Goal: Navigation & Orientation: Find specific page/section

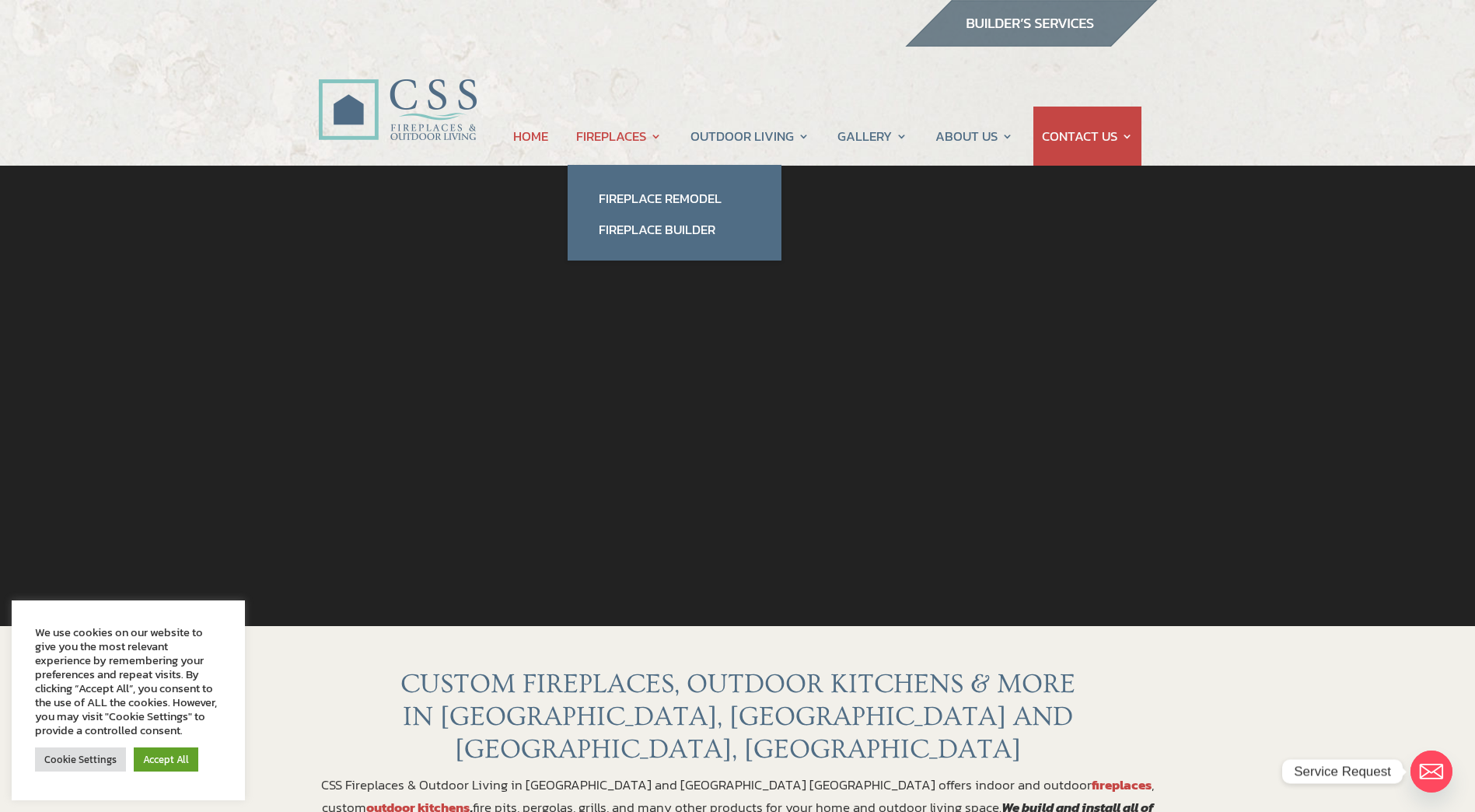
click at [639, 139] on link "FIREPLACES" at bounding box center [618, 136] width 86 height 59
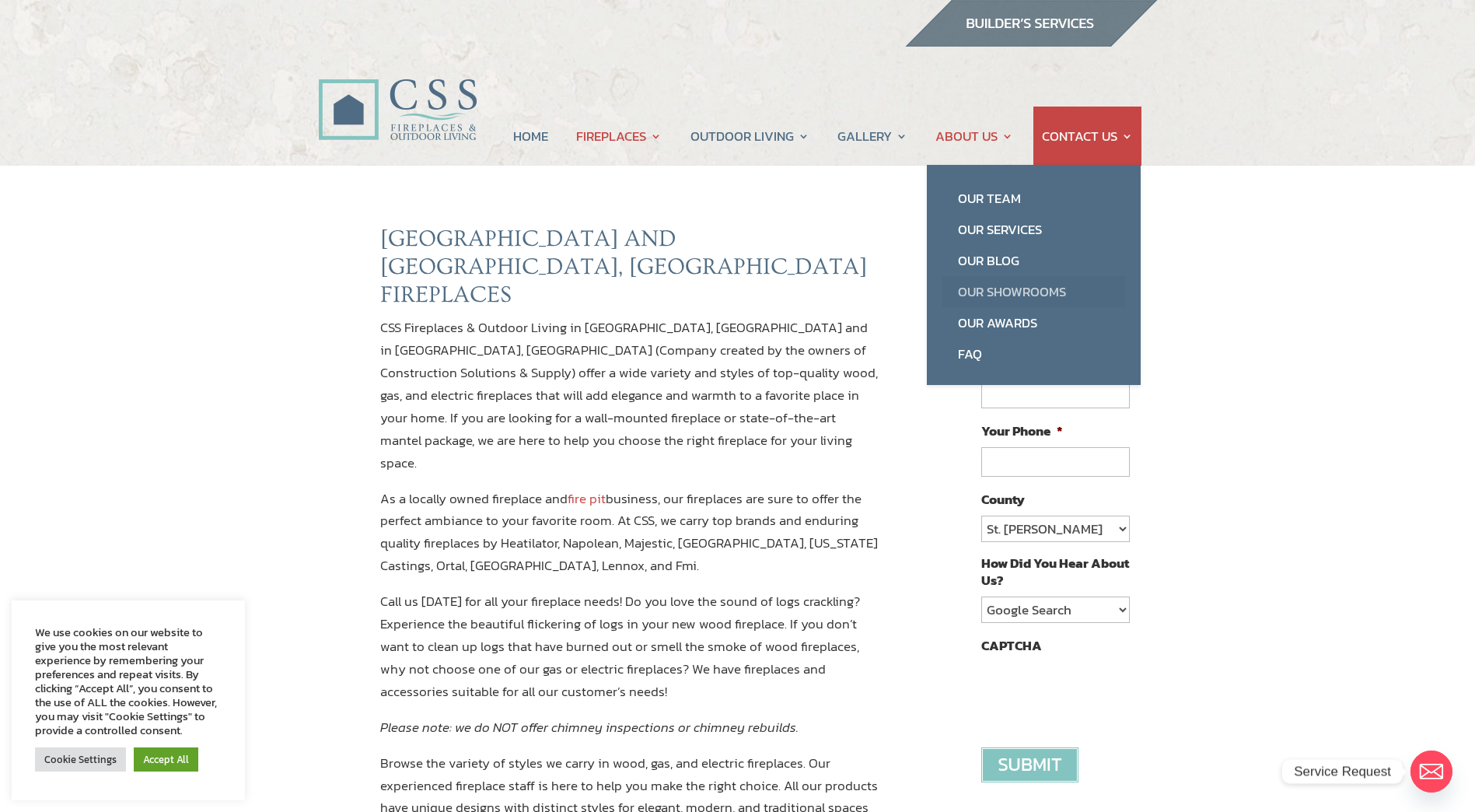
click at [1001, 291] on link "Our Showrooms" at bounding box center [1034, 291] width 183 height 31
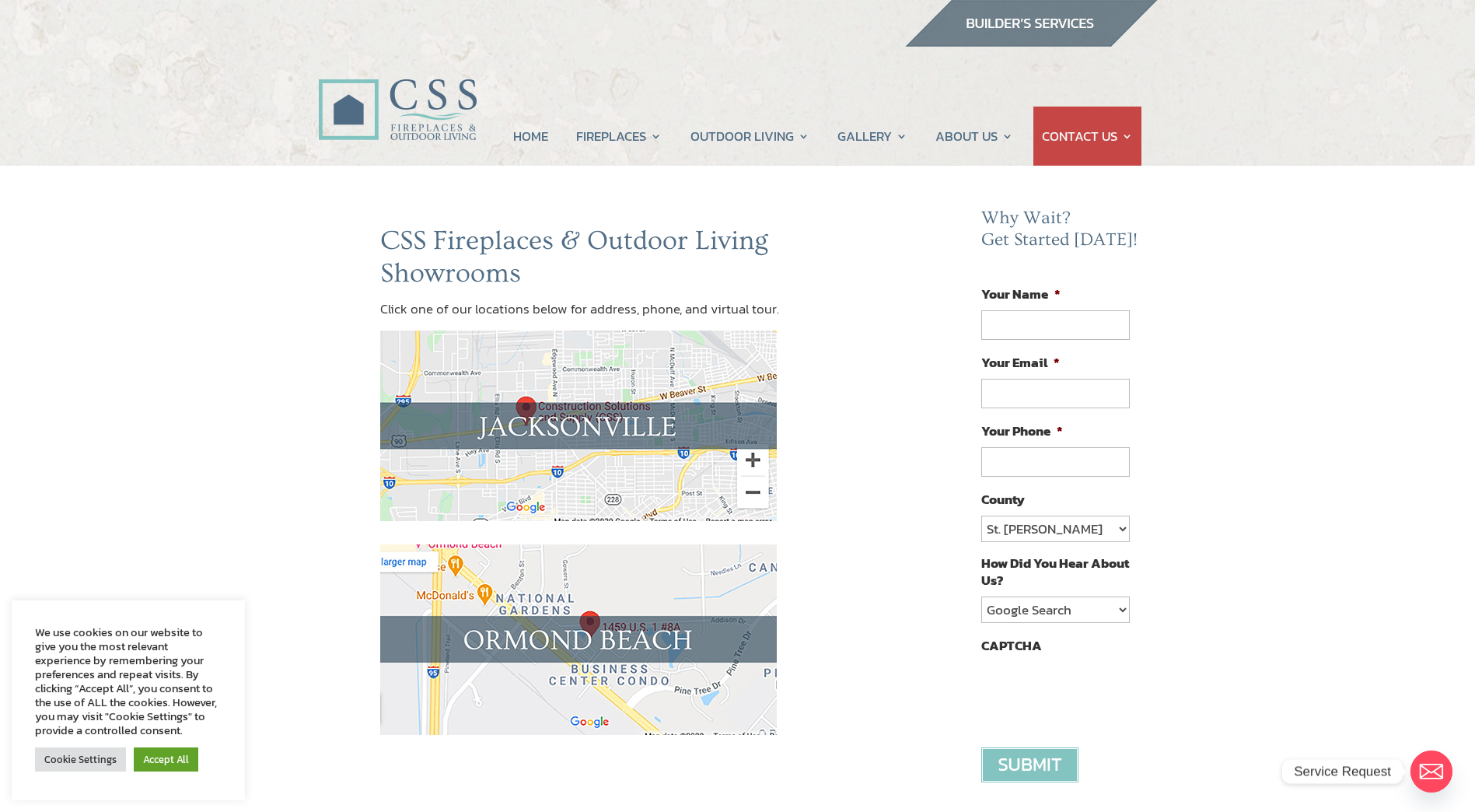
click at [620, 415] on img at bounding box center [578, 426] width 396 height 191
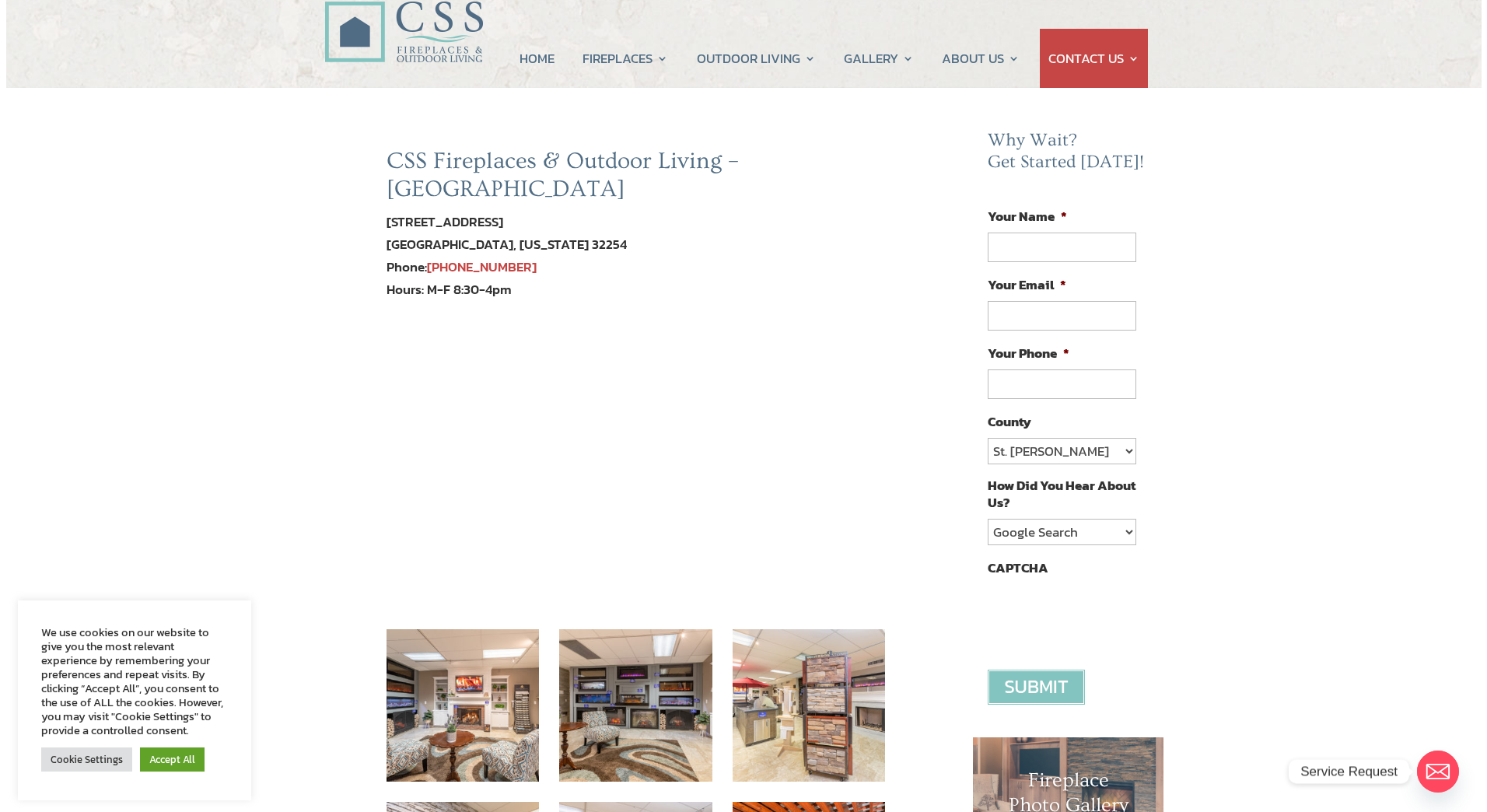
scroll to position [155, 0]
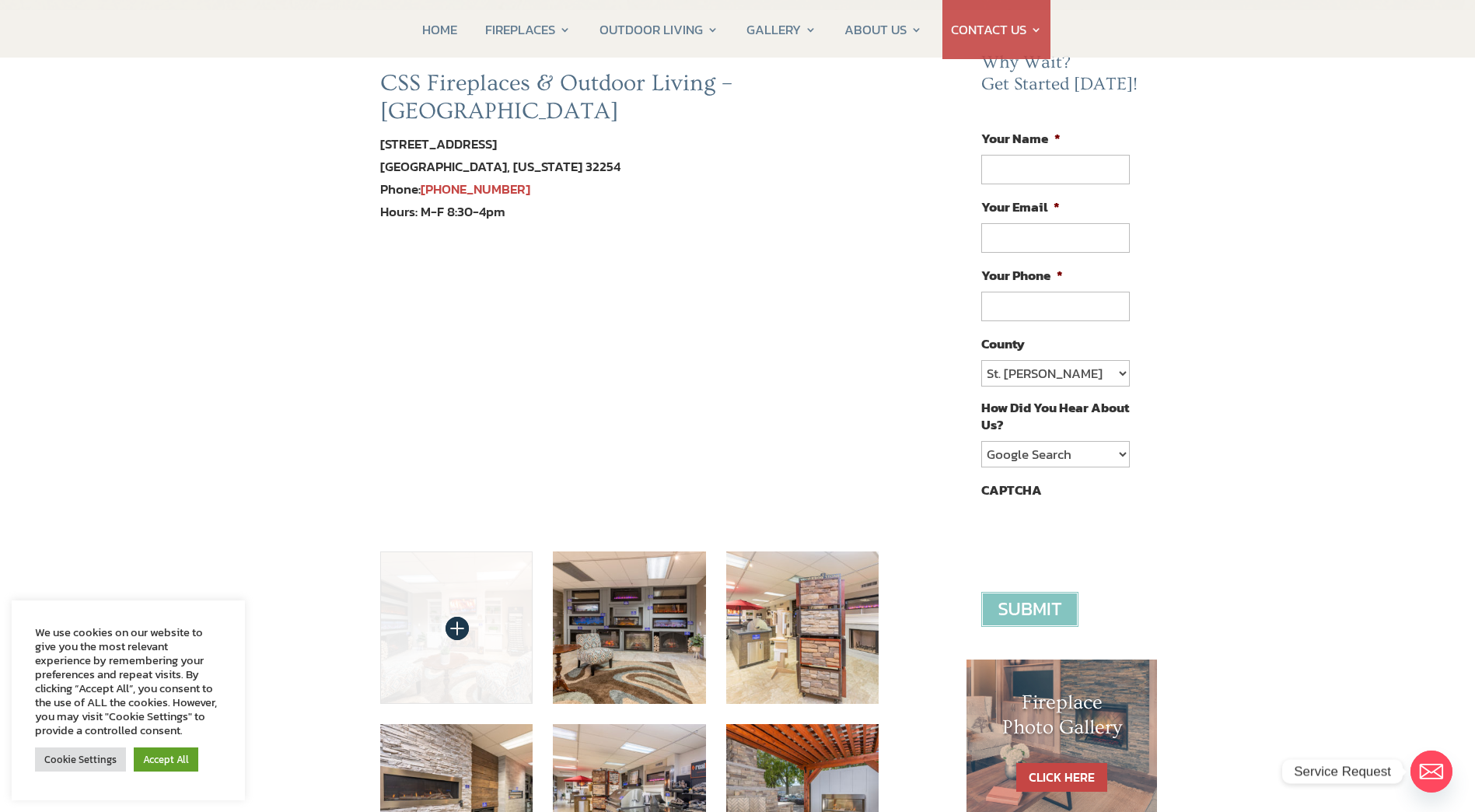
click at [451, 602] on img at bounding box center [456, 627] width 153 height 153
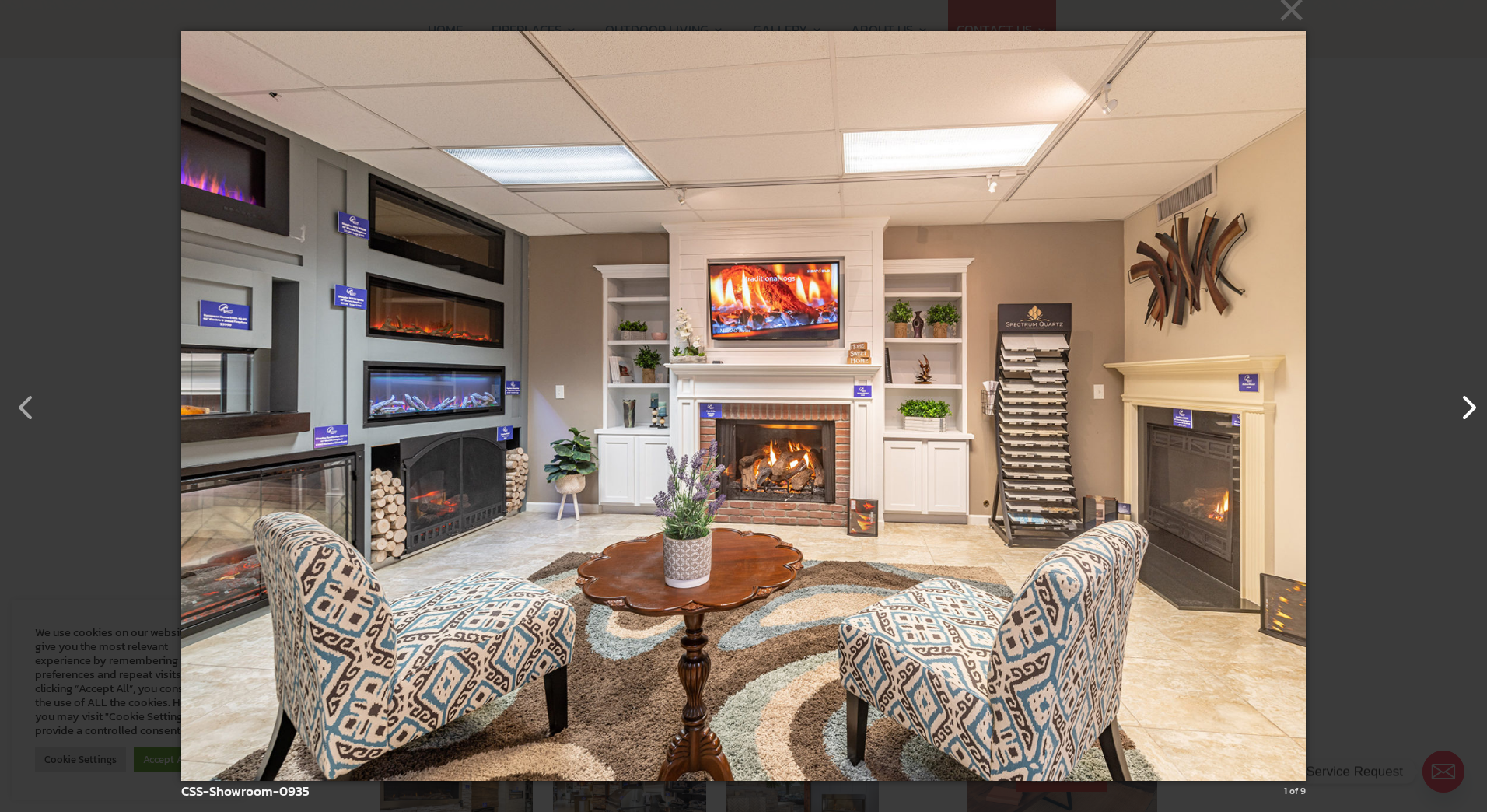
click at [1470, 405] on button "button" at bounding box center [1461, 400] width 38 height 38
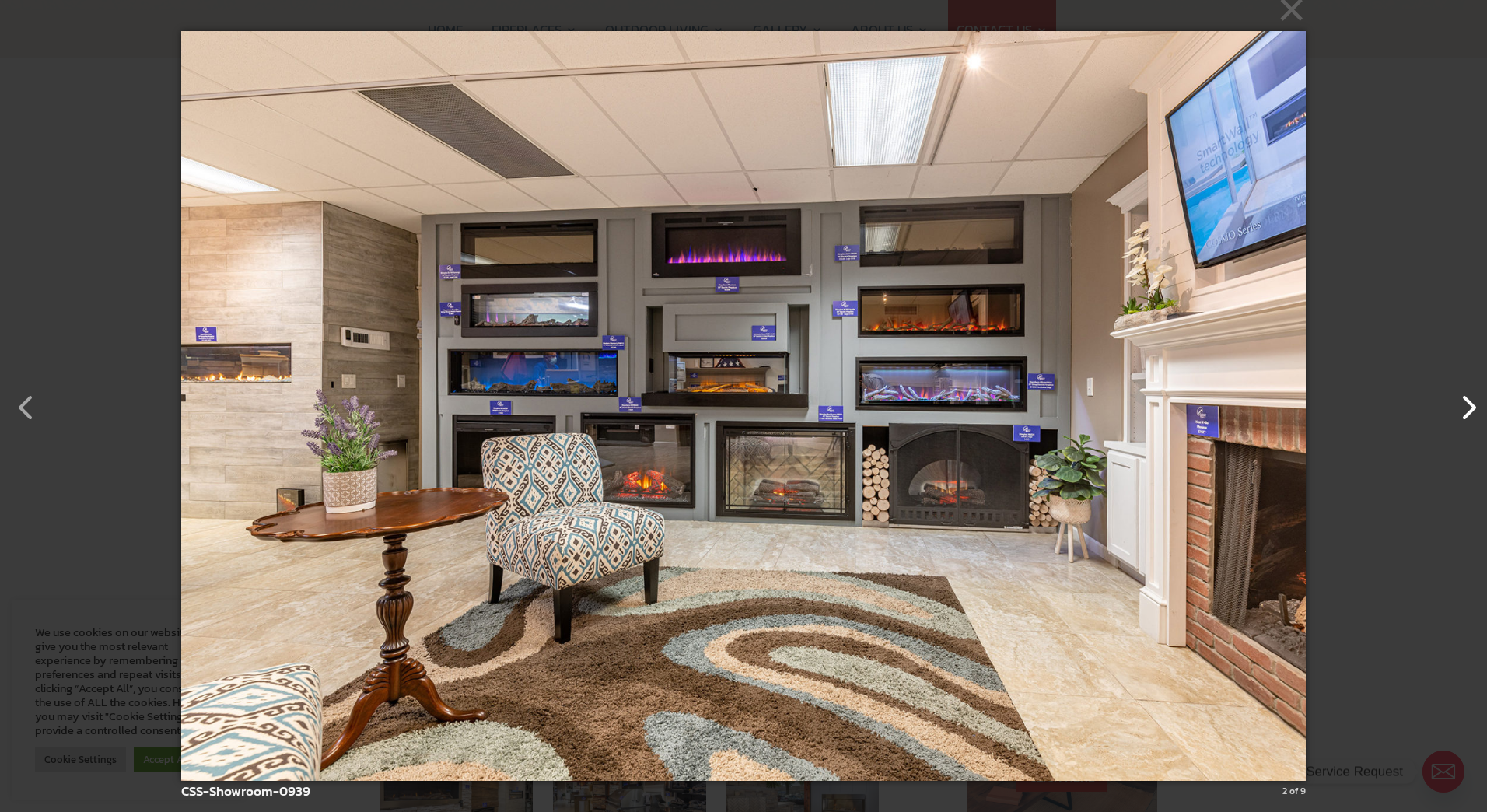
click at [1467, 407] on button "button" at bounding box center [1461, 400] width 38 height 38
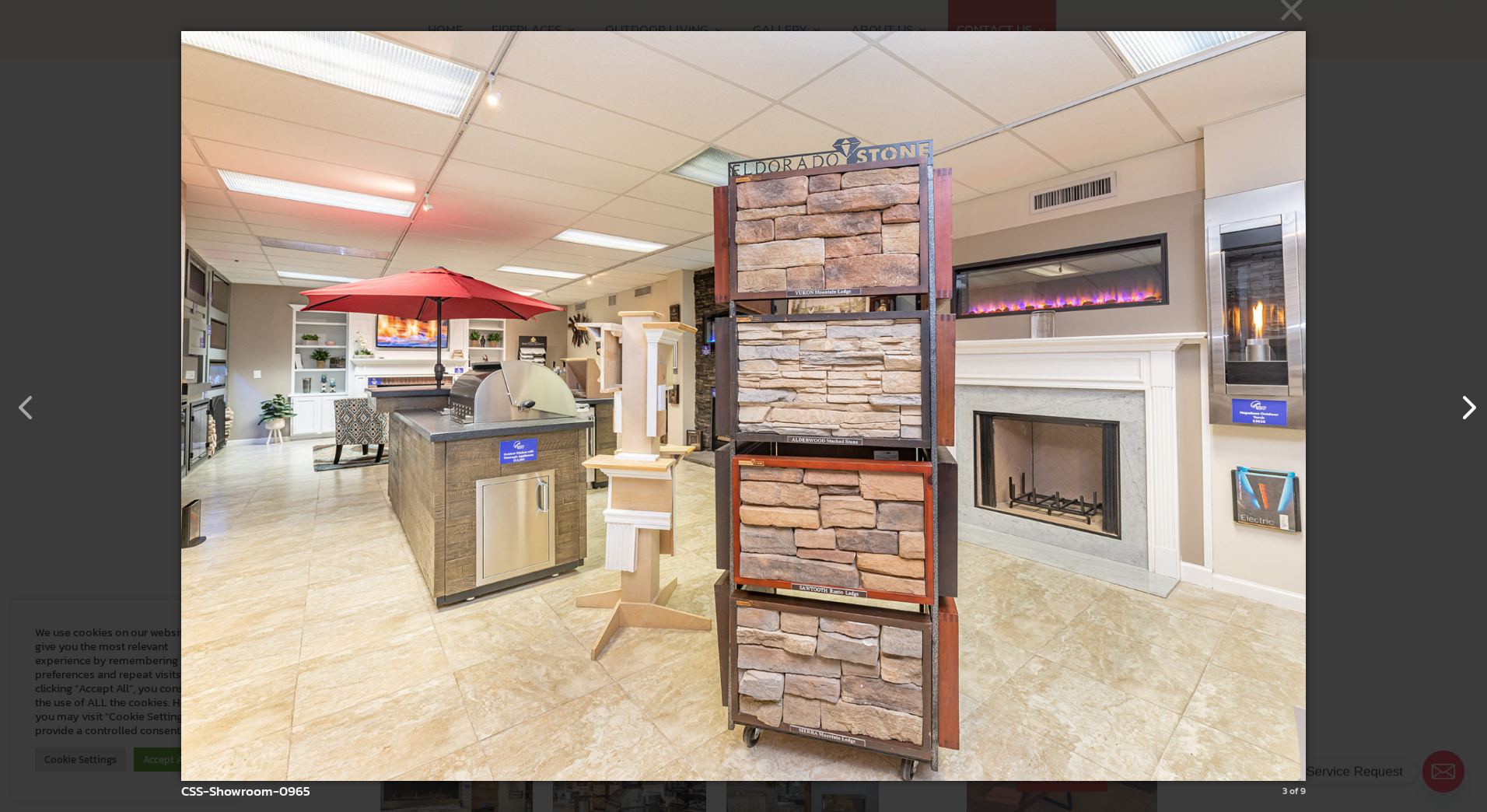
click at [1467, 407] on button "button" at bounding box center [1461, 400] width 38 height 38
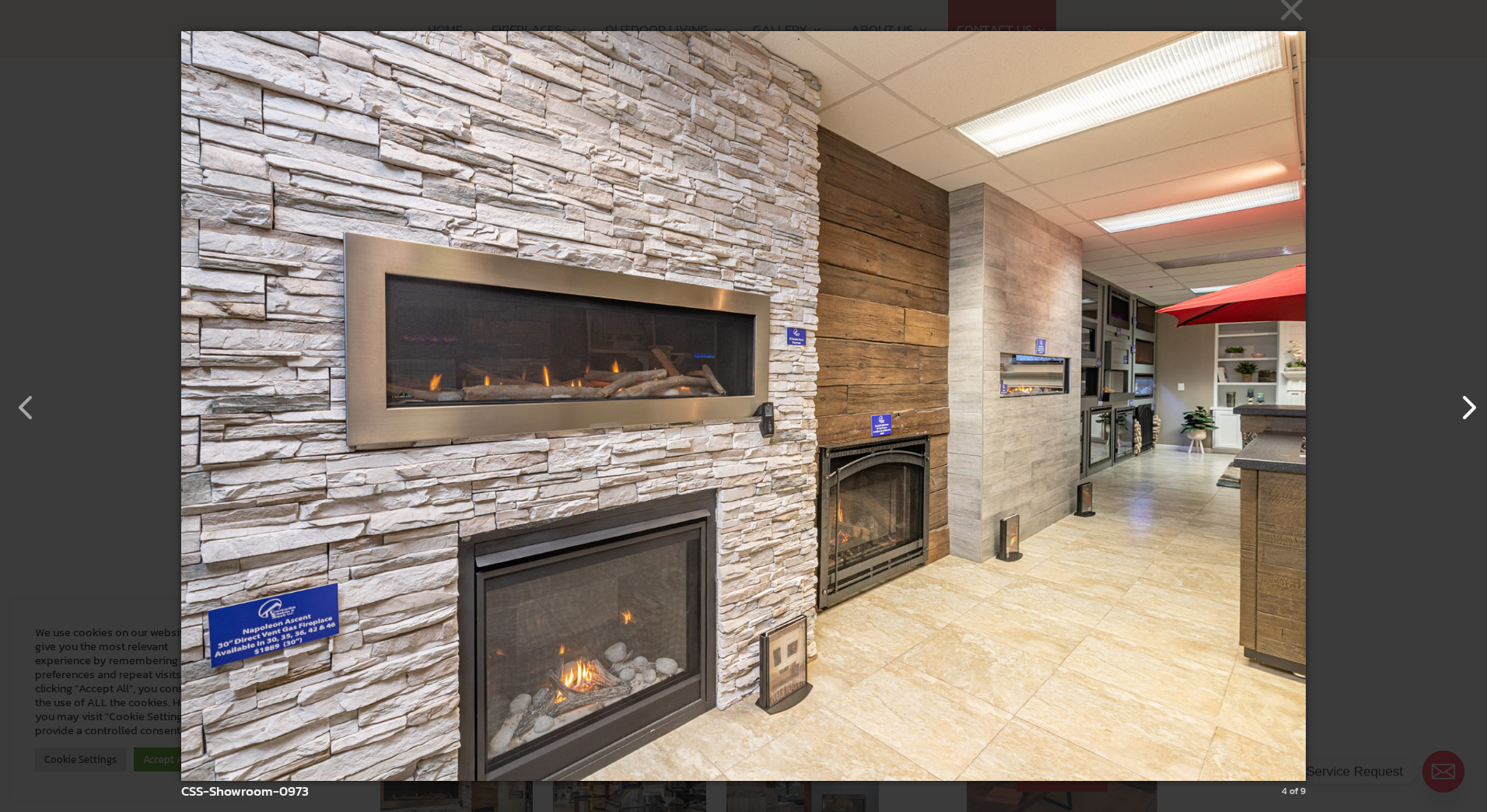
click at [1467, 407] on button "button" at bounding box center [1461, 400] width 38 height 38
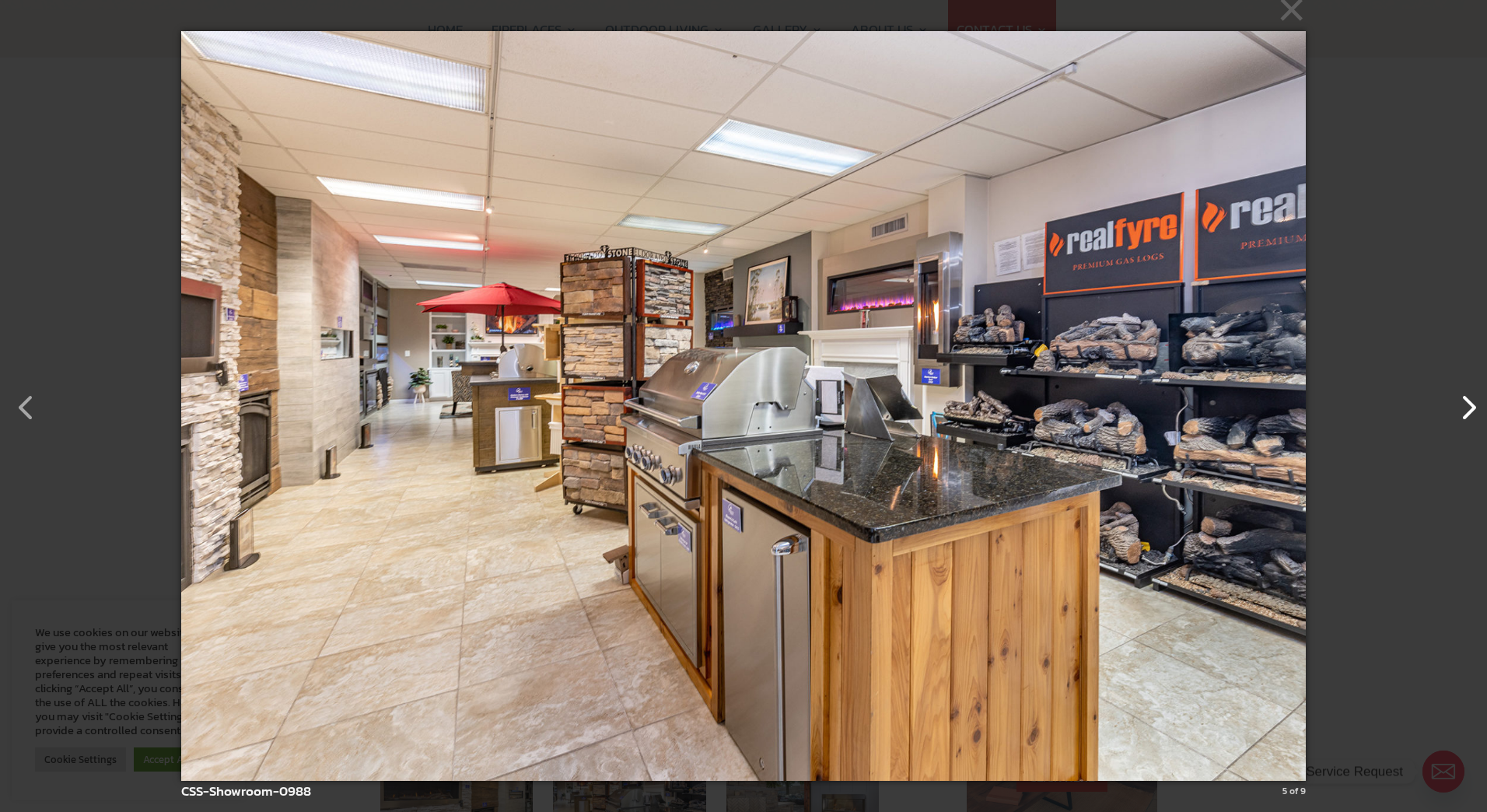
click at [1461, 407] on button "button" at bounding box center [1461, 400] width 38 height 38
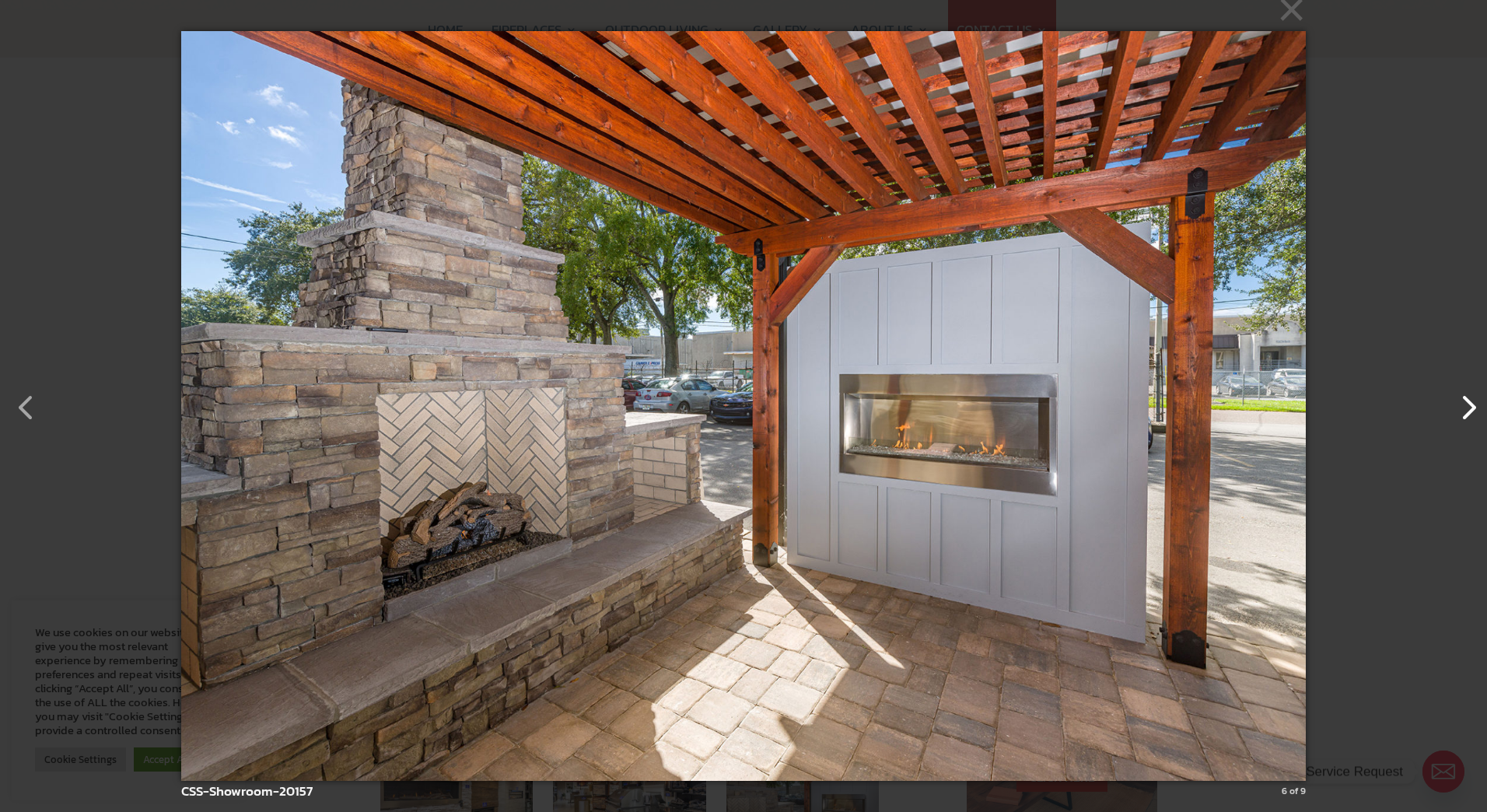
click at [1457, 407] on button "button" at bounding box center [1461, 400] width 38 height 38
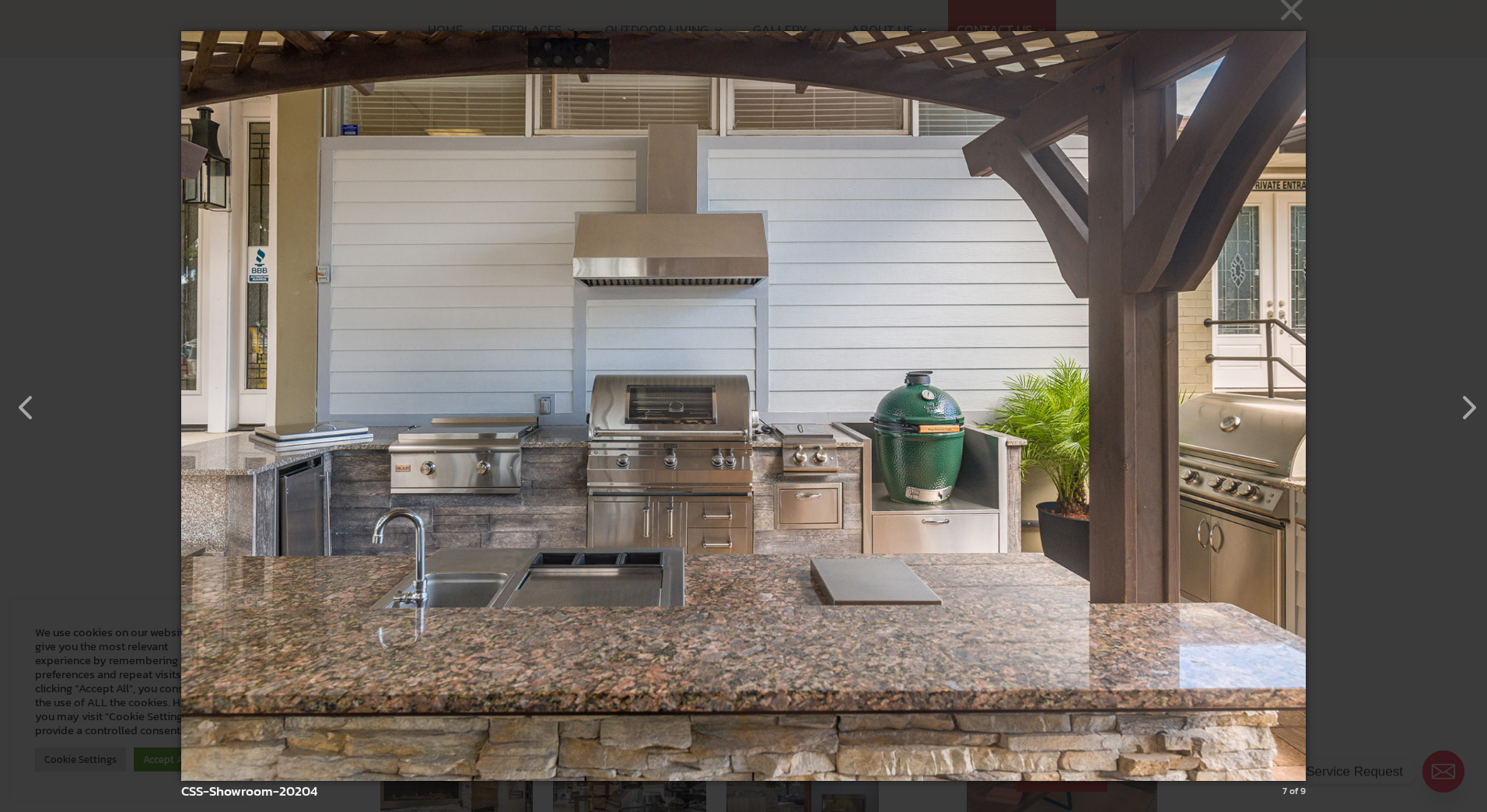
click at [1244, 428] on img at bounding box center [744, 406] width 1126 height 812
